Goal: Information Seeking & Learning: Learn about a topic

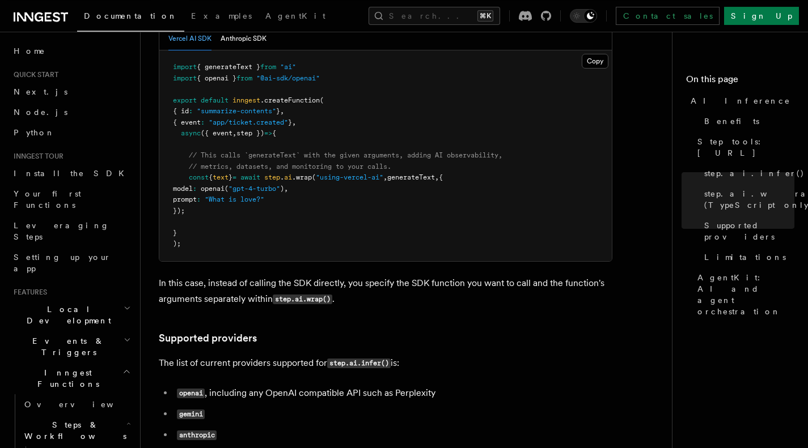
scroll to position [1306, 0]
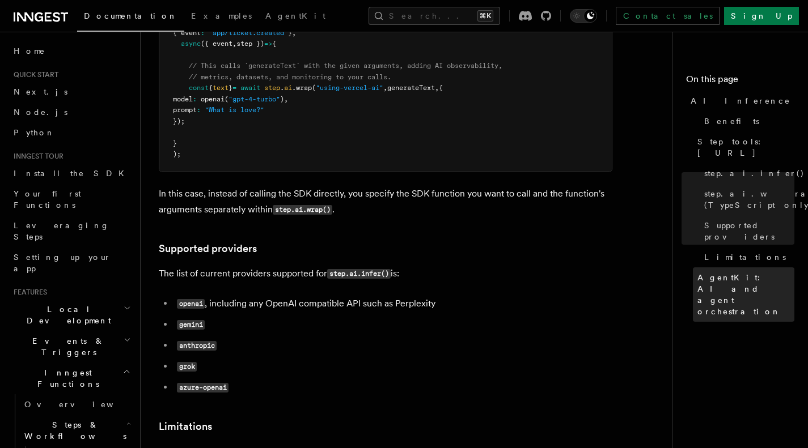
click at [719, 272] on span "AgentKit: AI and agent orchestration" at bounding box center [745, 294] width 97 height 45
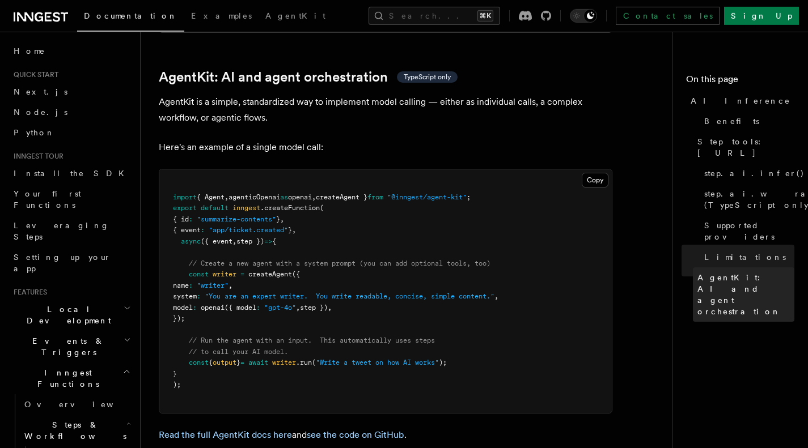
scroll to position [3355, 0]
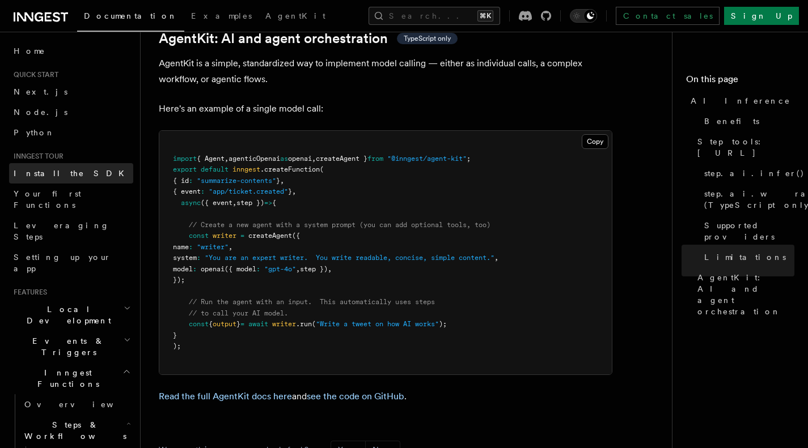
click at [56, 168] on link "Install the SDK" at bounding box center [71, 173] width 124 height 20
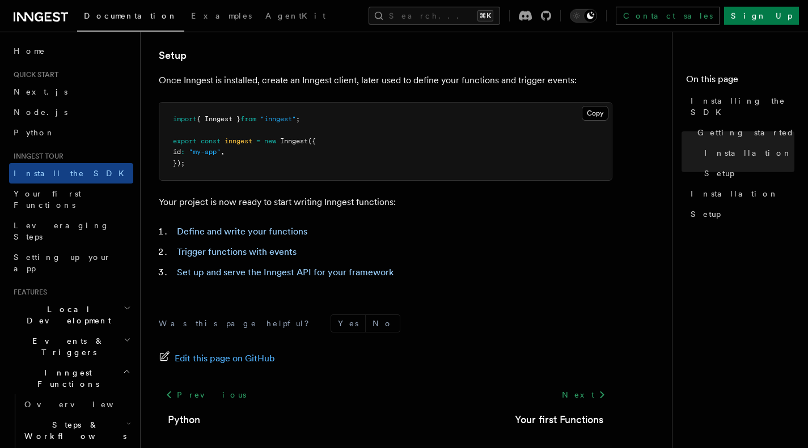
scroll to position [471, 0]
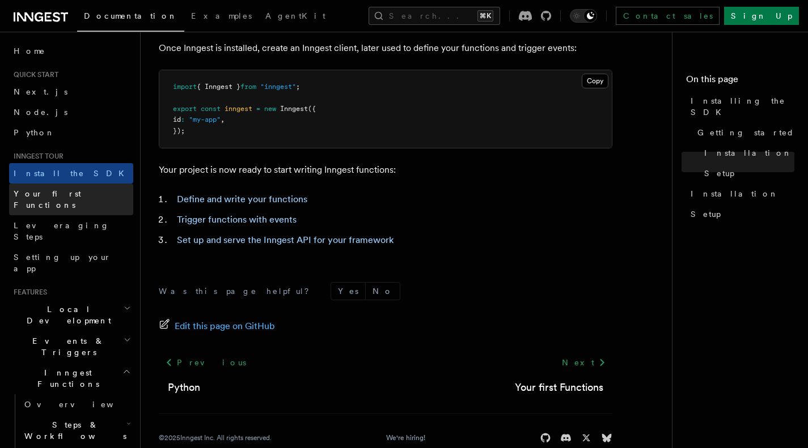
click at [36, 191] on span "Your first Functions" at bounding box center [47, 199] width 67 height 20
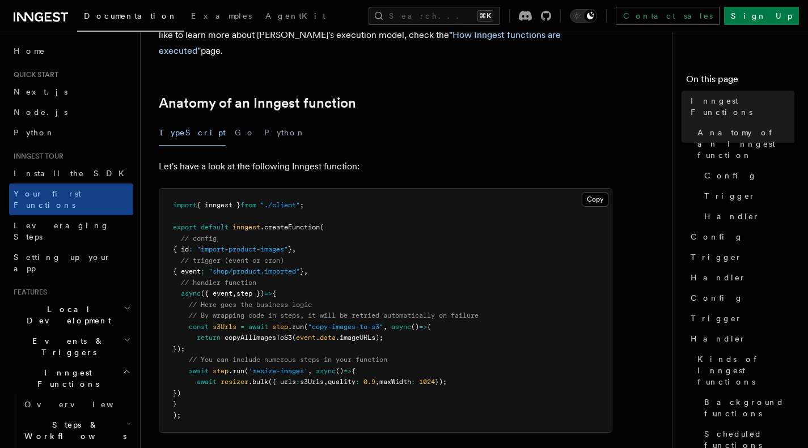
scroll to position [236, 0]
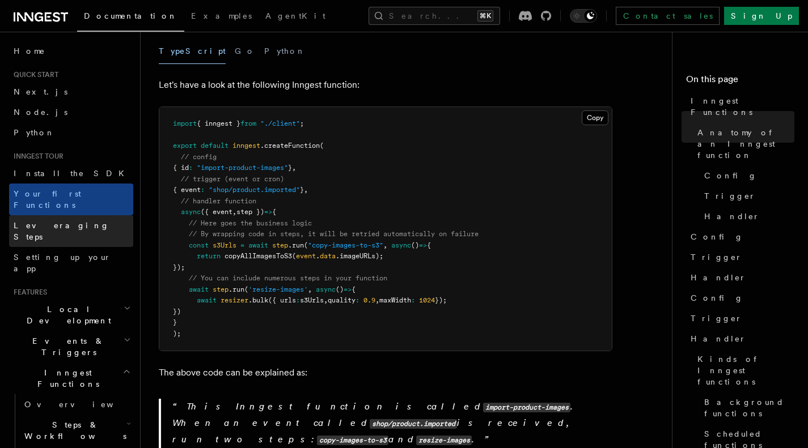
click at [48, 221] on span "Leveraging Steps" at bounding box center [62, 231] width 96 height 20
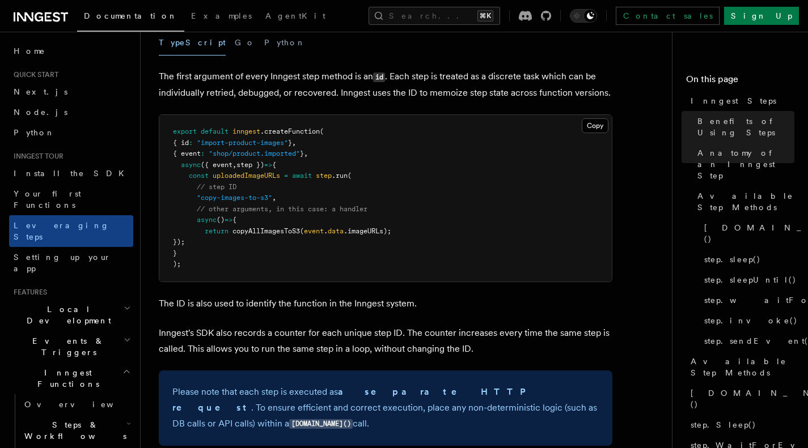
scroll to position [535, 0]
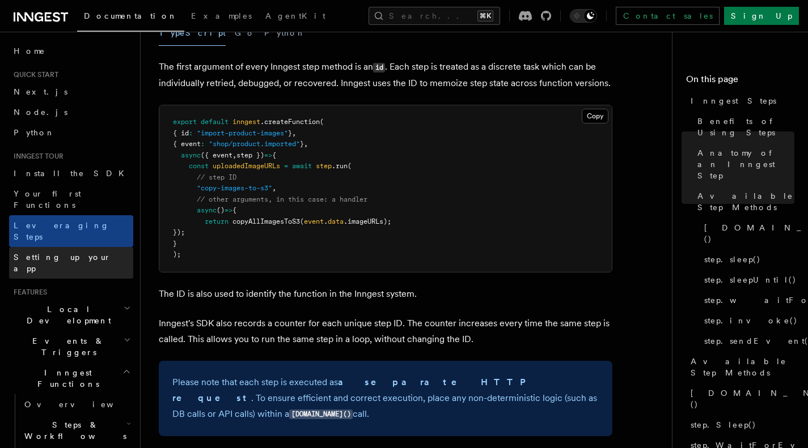
click at [61, 253] on span "Setting up your app" at bounding box center [62, 263] width 97 height 20
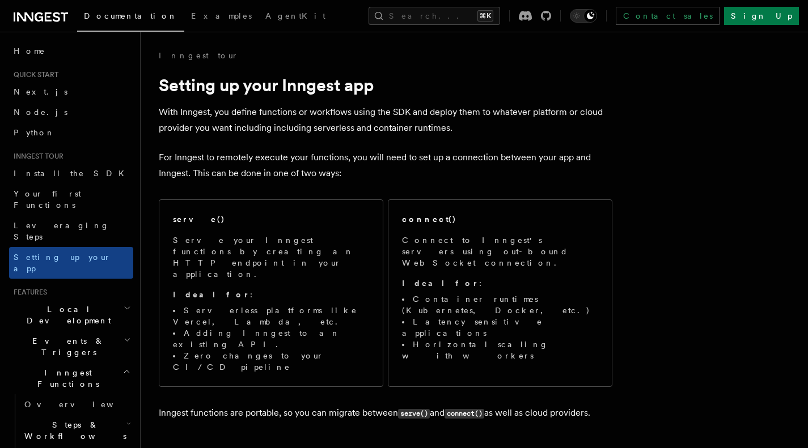
click at [90, 299] on h2 "Local Development" at bounding box center [71, 315] width 124 height 32
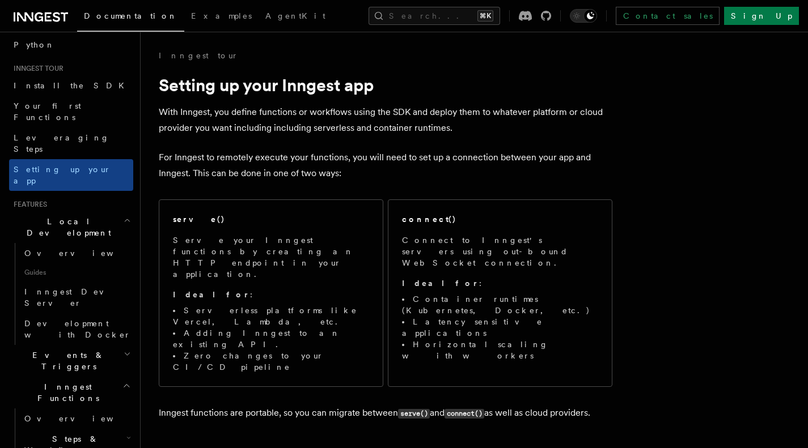
scroll to position [165, 0]
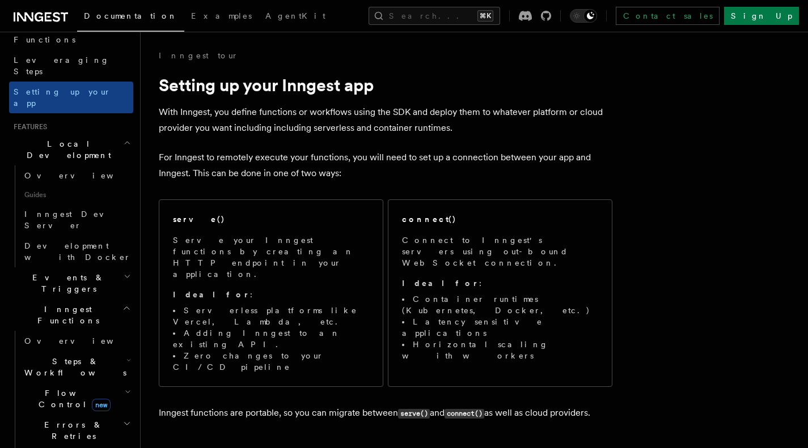
click at [108, 267] on h2 "Events & Triggers" at bounding box center [71, 283] width 124 height 32
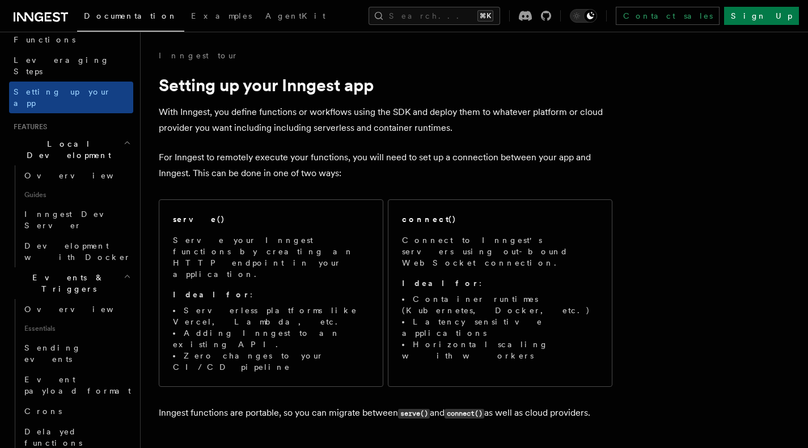
click at [108, 267] on h2 "Events & Triggers" at bounding box center [71, 283] width 124 height 32
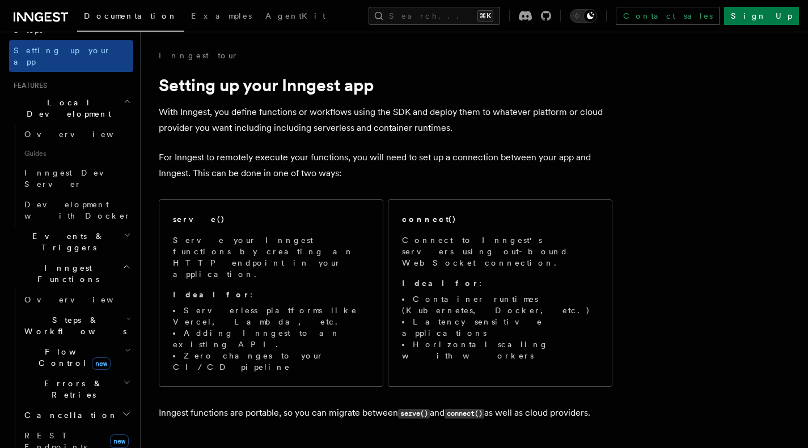
scroll to position [210, 0]
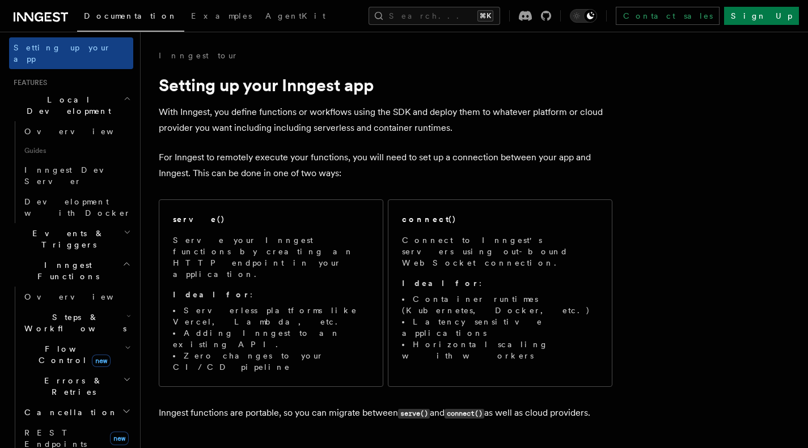
click at [108, 339] on h2 "Flow Control new" at bounding box center [76, 355] width 113 height 32
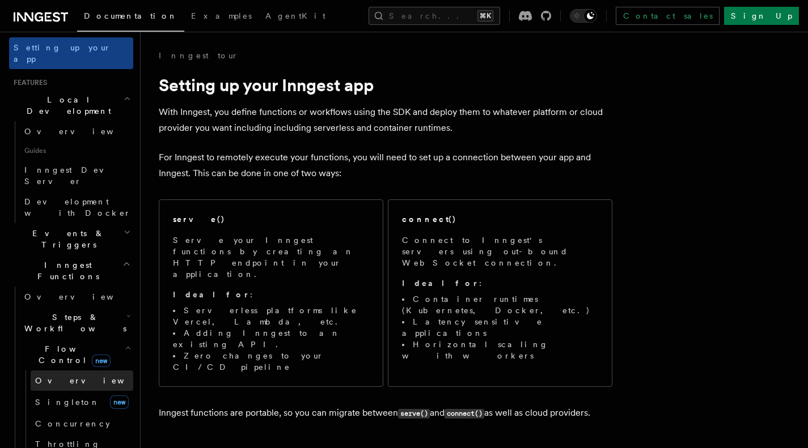
click at [78, 371] on link "Overview" at bounding box center [82, 381] width 103 height 20
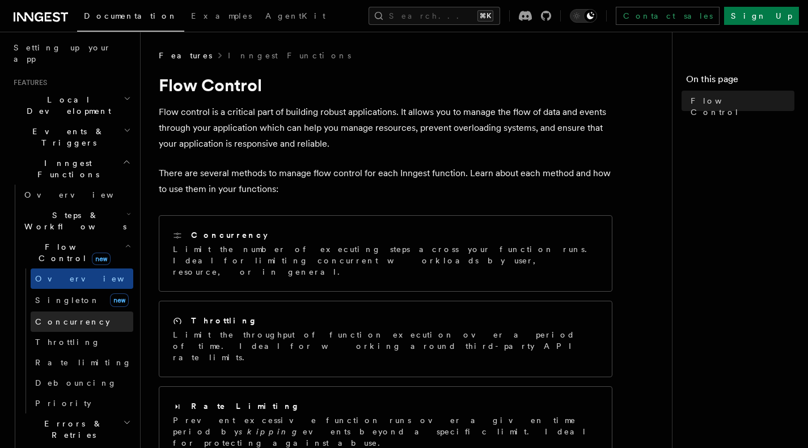
click at [89, 312] on link "Concurrency" at bounding box center [82, 322] width 103 height 20
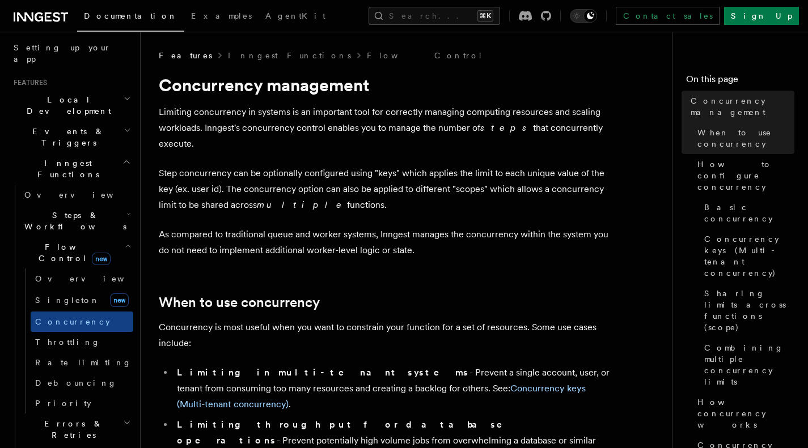
click at [94, 205] on h2 "Steps & Workflows" at bounding box center [76, 221] width 113 height 32
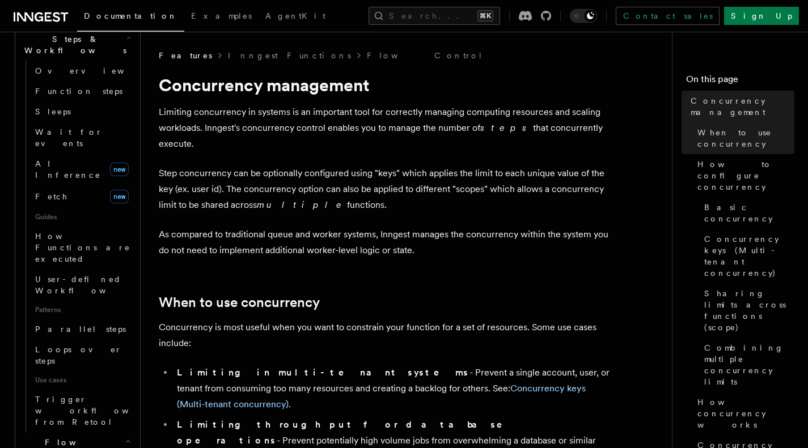
scroll to position [376, 0]
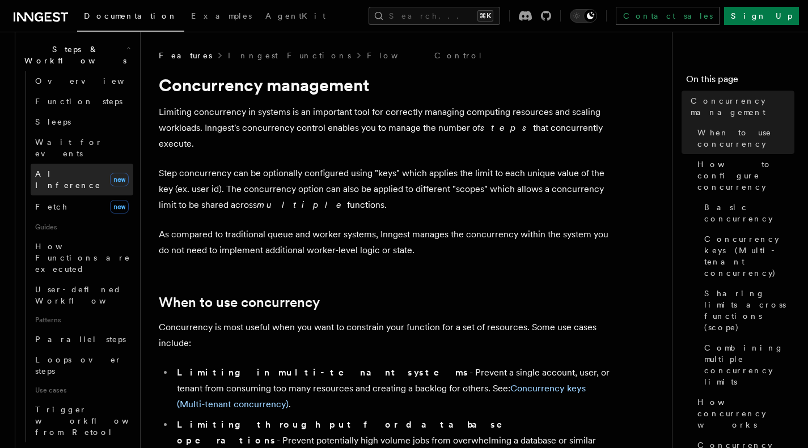
click at [76, 164] on link "AI Inference new" at bounding box center [82, 180] width 103 height 32
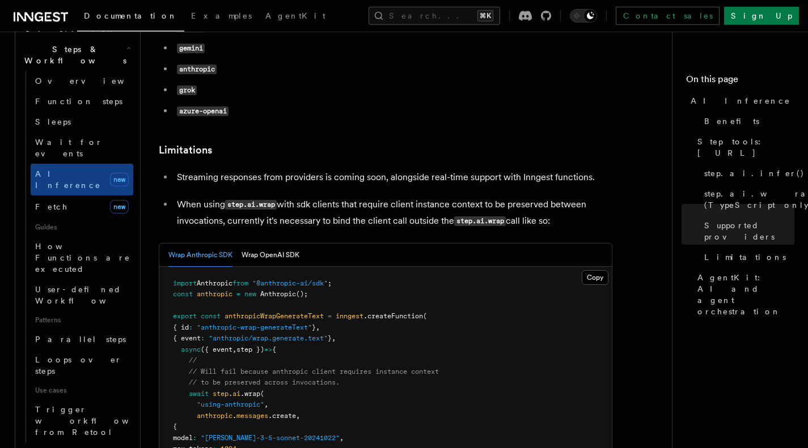
scroll to position [1632, 0]
